Goal: Information Seeking & Learning: Learn about a topic

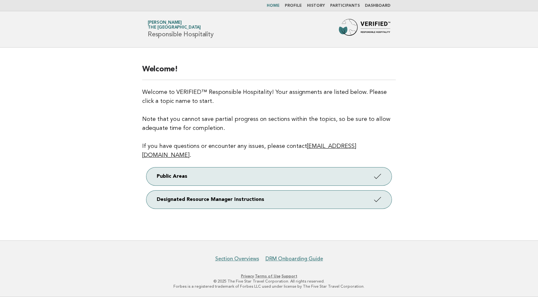
click at [371, 5] on link "Dashboard" at bounding box center [377, 6] width 25 height 4
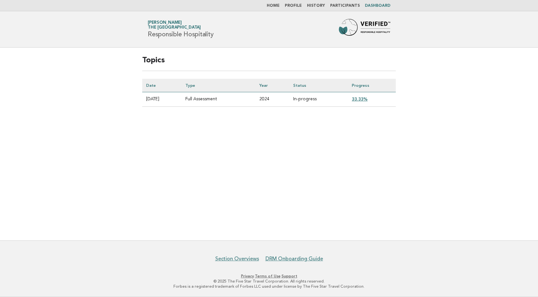
click at [362, 99] on link "33.33%" at bounding box center [360, 99] width 16 height 5
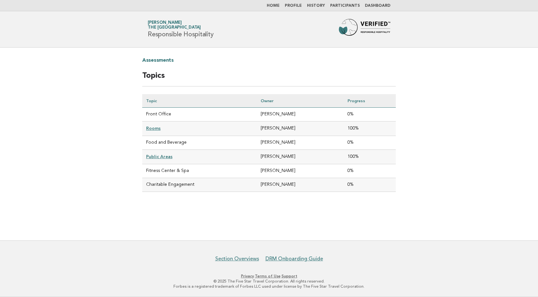
click at [155, 126] on link "Rooms" at bounding box center [153, 128] width 14 height 5
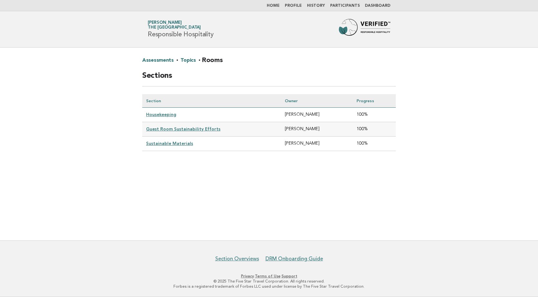
click at [182, 130] on link "Guest Room Sustainability Efforts" at bounding box center [183, 128] width 74 height 5
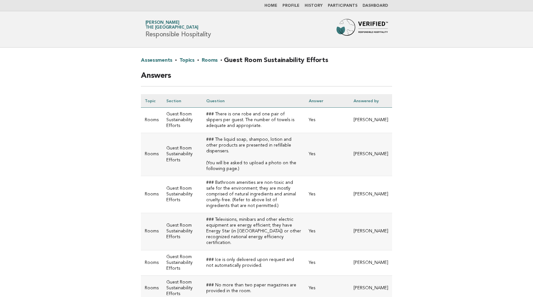
click at [209, 61] on link "Rooms" at bounding box center [210, 60] width 16 height 10
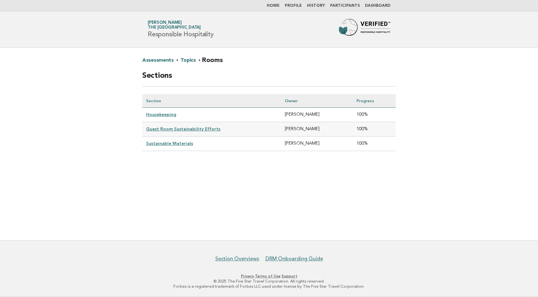
click at [168, 143] on link "Sustainable Materials" at bounding box center [169, 143] width 47 height 5
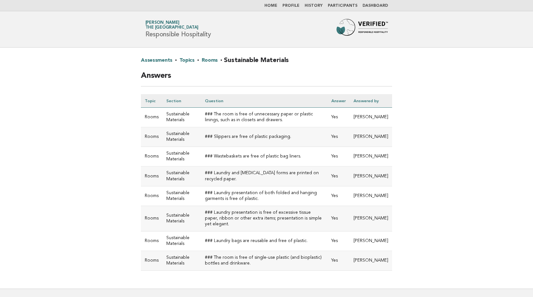
click at [215, 61] on h2 "Assessments · Topics · Rooms · Sustainable Materials" at bounding box center [266, 62] width 251 height 15
click at [206, 58] on link "Rooms" at bounding box center [210, 60] width 16 height 10
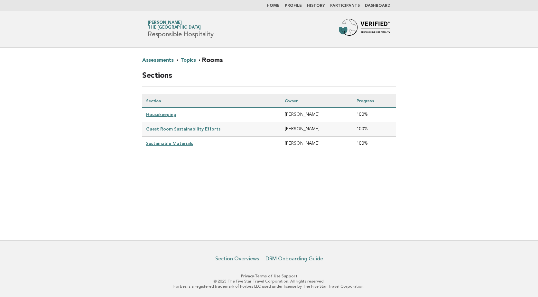
click at [163, 116] on link "Housekeeping" at bounding box center [161, 114] width 30 height 5
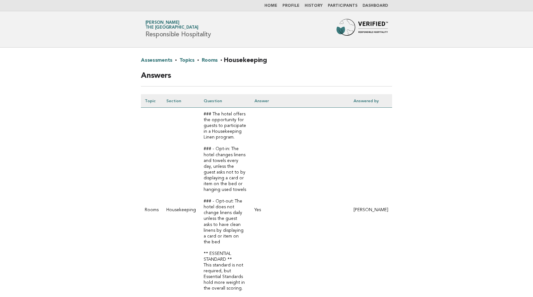
click at [196, 60] on h2 "Assessments · Topics · Rooms · Housekeeping" at bounding box center [266, 62] width 251 height 15
click at [202, 59] on link "Rooms" at bounding box center [210, 60] width 16 height 10
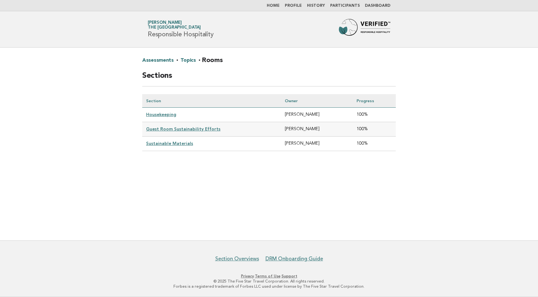
click at [181, 59] on link "Topics" at bounding box center [188, 60] width 15 height 10
click at [184, 60] on link "Topics" at bounding box center [188, 60] width 15 height 10
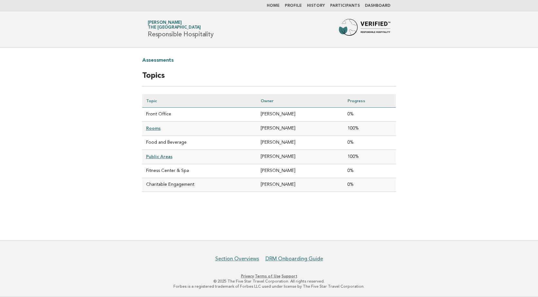
click at [156, 157] on link "Public Areas" at bounding box center [159, 156] width 26 height 5
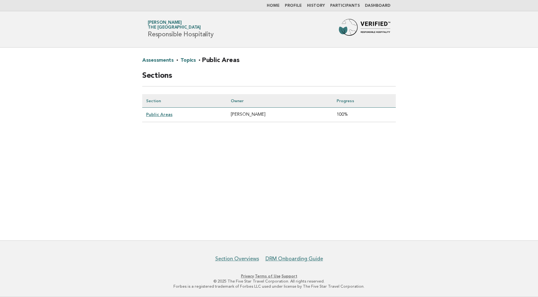
click at [164, 115] on link "Public Areas" at bounding box center [159, 114] width 26 height 5
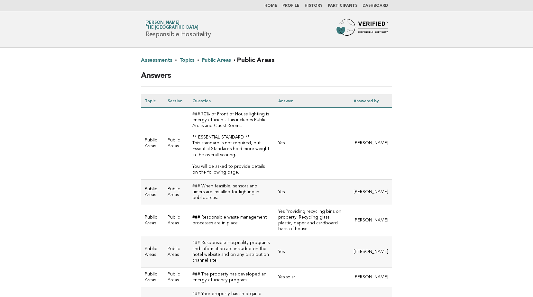
click at [186, 60] on link "Topics" at bounding box center [187, 60] width 15 height 10
